Goal: Navigation & Orientation: Go to known website

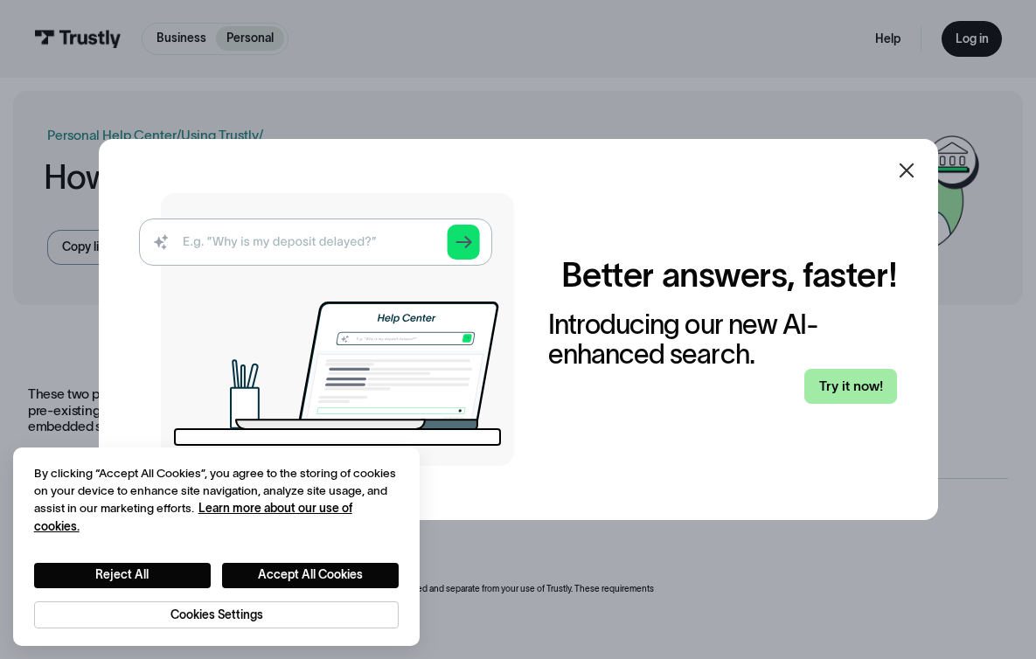
click at [866, 378] on link "Try it now!" at bounding box center [850, 387] width 93 height 36
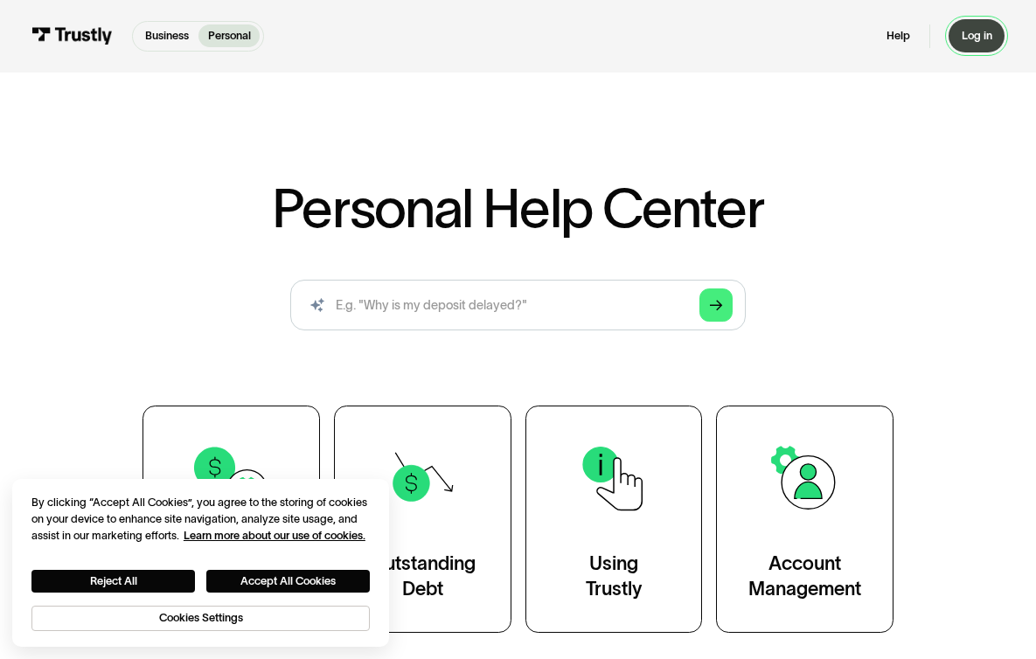
click at [968, 38] on div "Log in" at bounding box center [976, 36] width 31 height 14
